Goal: Information Seeking & Learning: Find specific fact

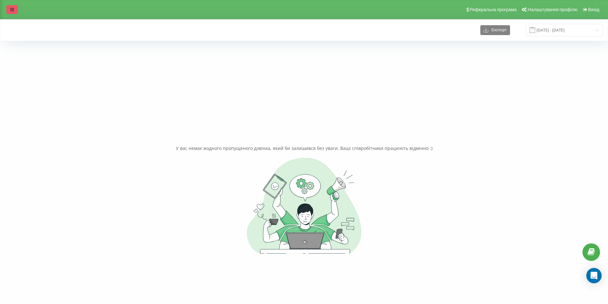
click at [11, 10] on icon at bounding box center [12, 9] width 4 height 4
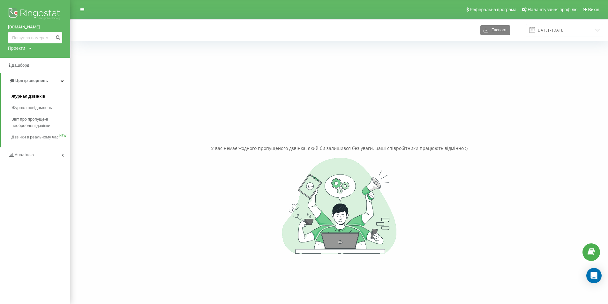
click at [39, 95] on span "Журнал дзвінків" at bounding box center [28, 96] width 34 height 6
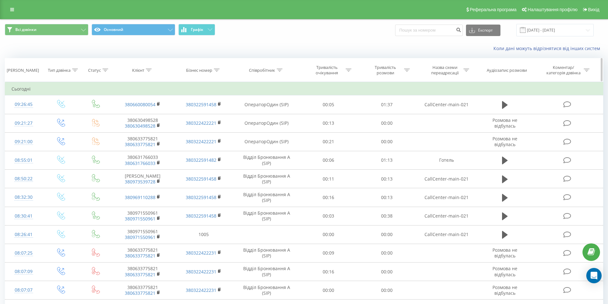
click at [150, 69] on icon at bounding box center [149, 70] width 6 height 3
click at [146, 117] on input "text" at bounding box center [143, 116] width 56 height 11
type input "0"
click at [419, 28] on input at bounding box center [429, 30] width 68 height 11
type input "0991230077"
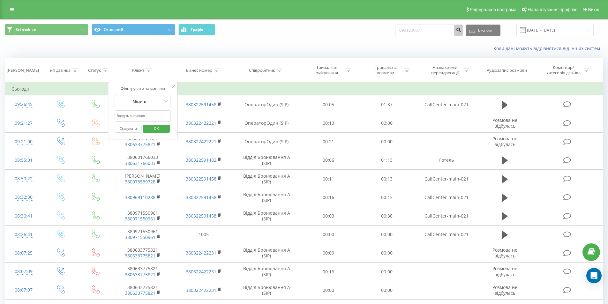
click at [462, 29] on icon "submit" at bounding box center [458, 29] width 5 height 4
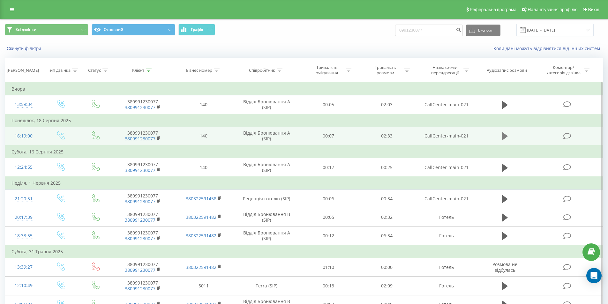
click at [504, 135] on icon at bounding box center [505, 137] width 6 height 8
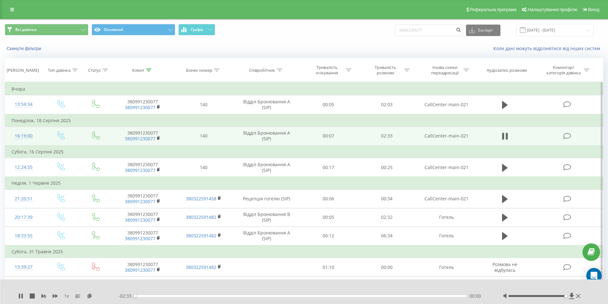
drag, startPoint x: 538, startPoint y: 296, endPoint x: 570, endPoint y: 300, distance: 32.3
click at [569, 300] on div "1 x - 02:33 00:00 00:00" at bounding box center [304, 292] width 608 height 25
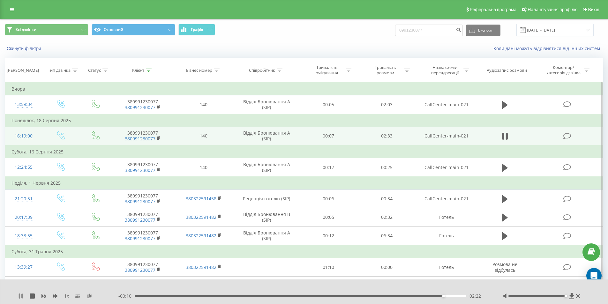
click at [21, 298] on icon at bounding box center [20, 296] width 5 height 5
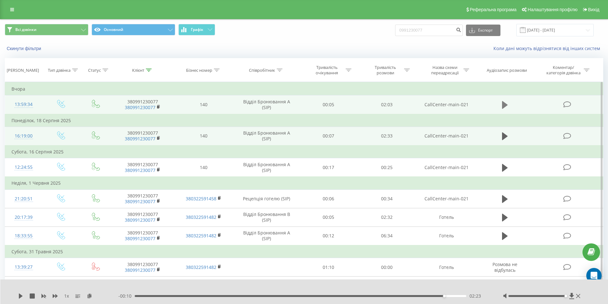
click at [503, 104] on icon at bounding box center [505, 105] width 6 height 8
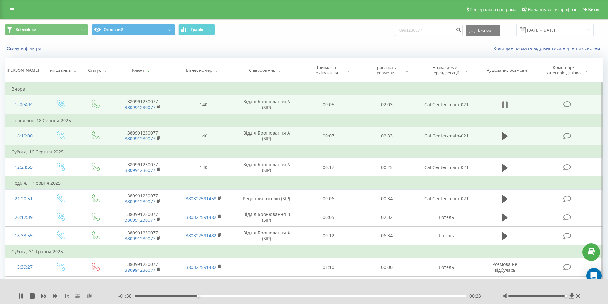
click at [505, 105] on icon at bounding box center [505, 105] width 6 height 9
drag, startPoint x: 352, startPoint y: 287, endPoint x: 349, endPoint y: 285, distance: 4.2
click at [352, 287] on div at bounding box center [300, 288] width 451 height 7
